Goal: Information Seeking & Learning: Check status

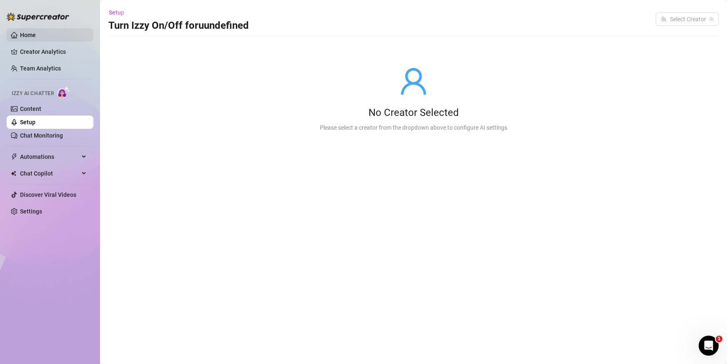
click at [36, 36] on link "Home" at bounding box center [28, 35] width 16 height 7
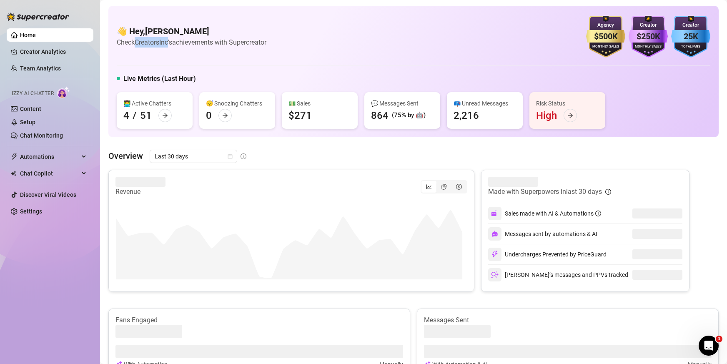
drag, startPoint x: 138, startPoint y: 42, endPoint x: 170, endPoint y: 42, distance: 32.1
click at [170, 42] on article "Check CreatorsInc's achievements with Supercreator" at bounding box center [192, 42] width 150 height 10
drag, startPoint x: 141, startPoint y: 115, endPoint x: 149, endPoint y: 114, distance: 7.9
click at [149, 114] on div "51" at bounding box center [146, 115] width 12 height 13
click at [44, 51] on link "Creator Analytics" at bounding box center [53, 51] width 67 height 13
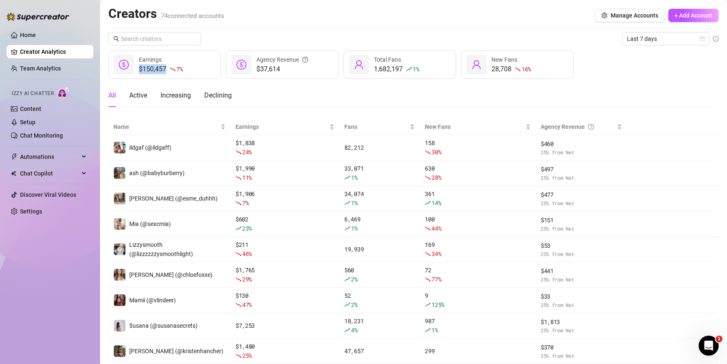
drag, startPoint x: 138, startPoint y: 67, endPoint x: 166, endPoint y: 71, distance: 28.6
click at [166, 71] on div "$150,457 7 % Earnings" at bounding box center [164, 64] width 112 height 28
click at [63, 134] on link "Chat Monitoring" at bounding box center [41, 135] width 43 height 7
